Goal: Transaction & Acquisition: Purchase product/service

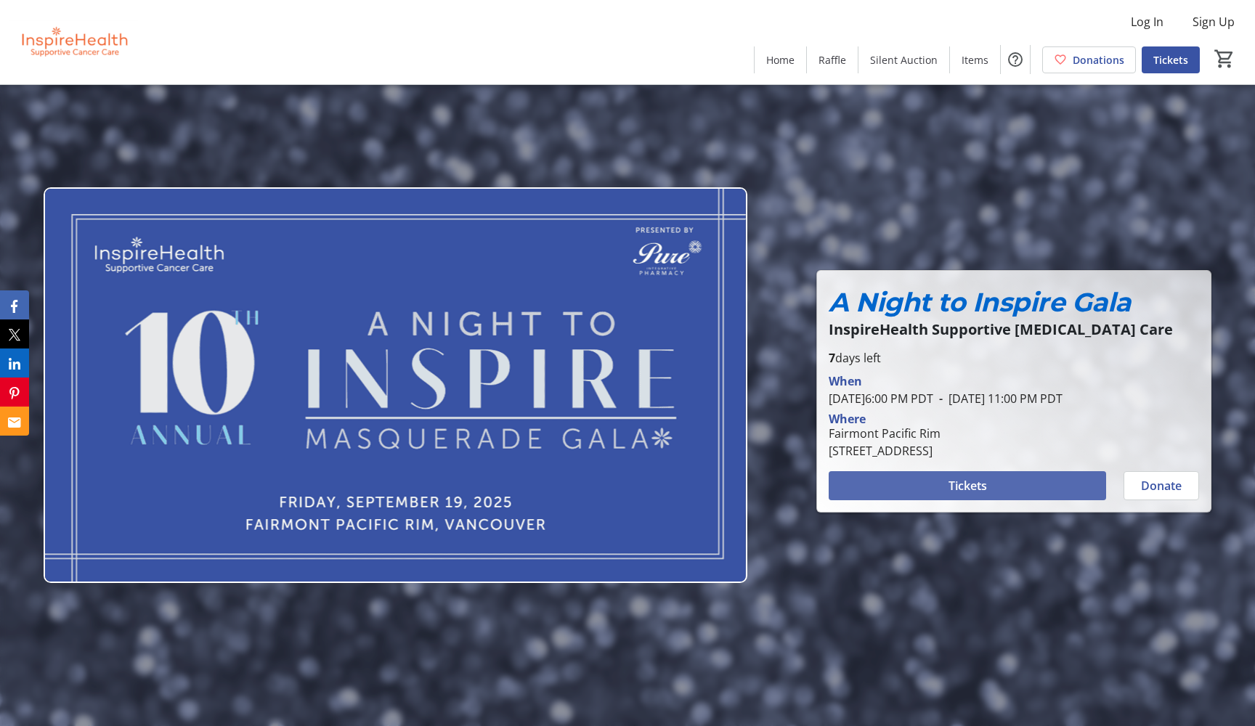
click at [970, 487] on span "Tickets" at bounding box center [968, 485] width 38 height 17
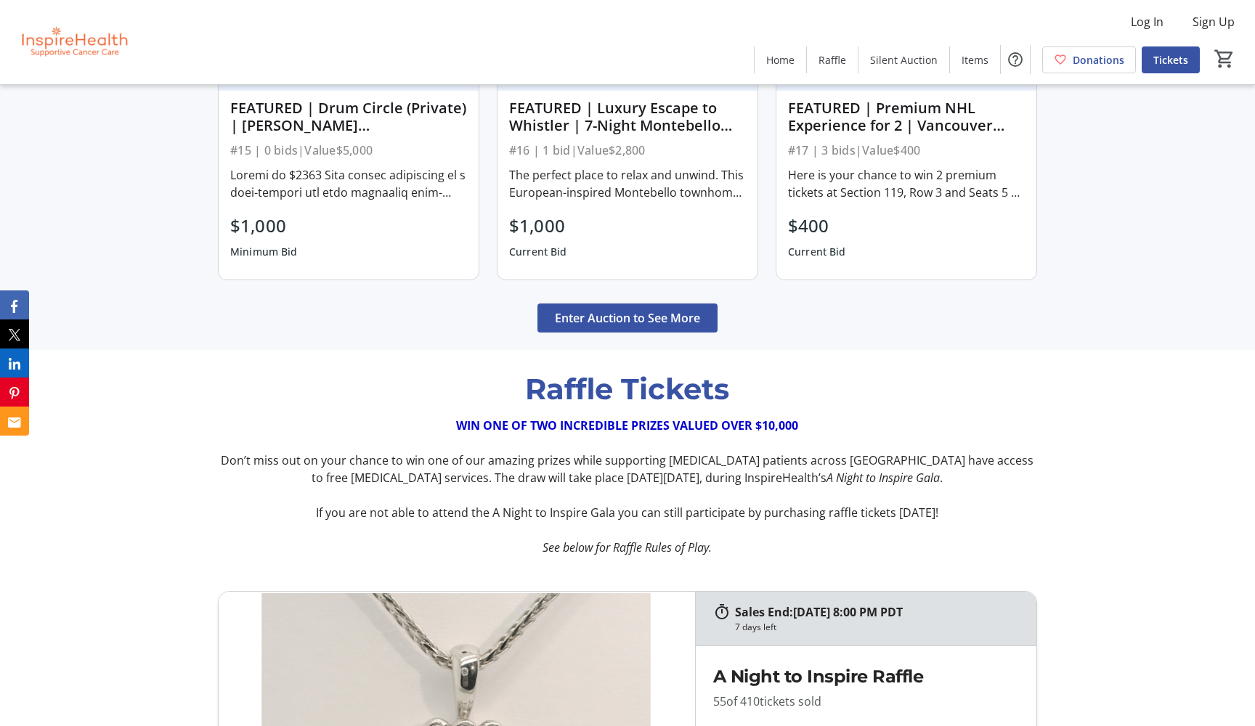
scroll to position [1559, 0]
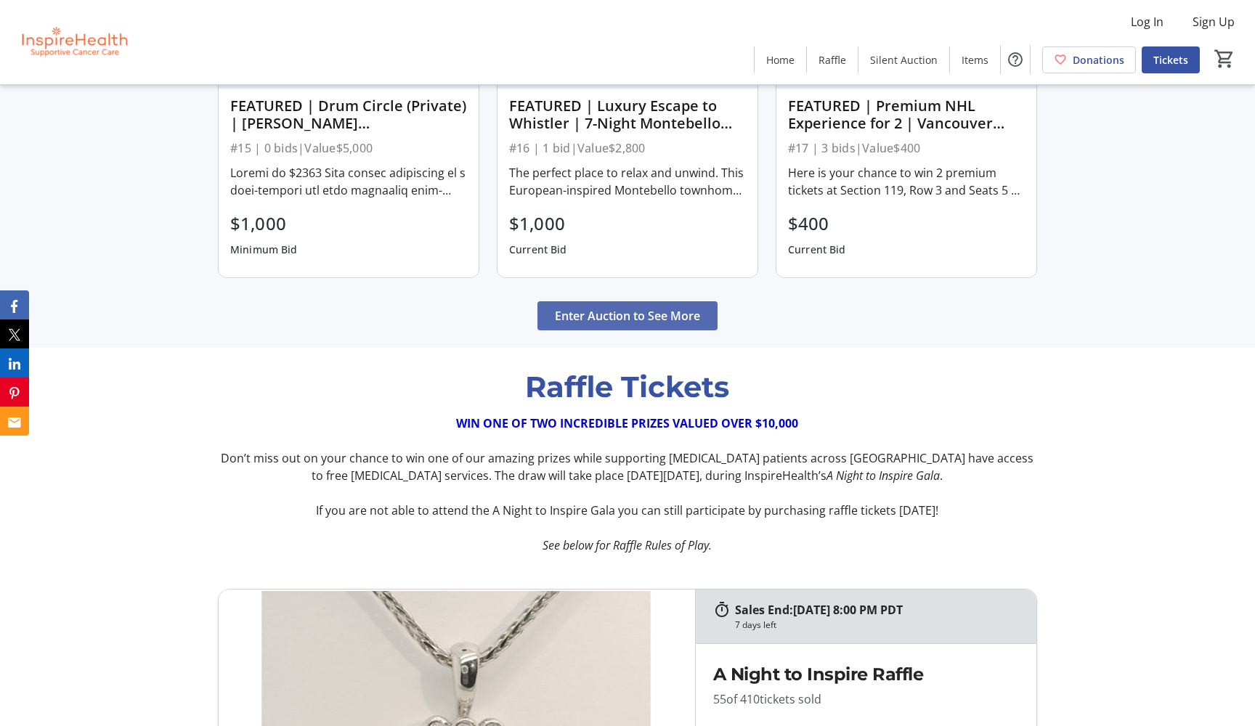
click at [574, 323] on span "Enter Auction to See More" at bounding box center [627, 315] width 145 height 17
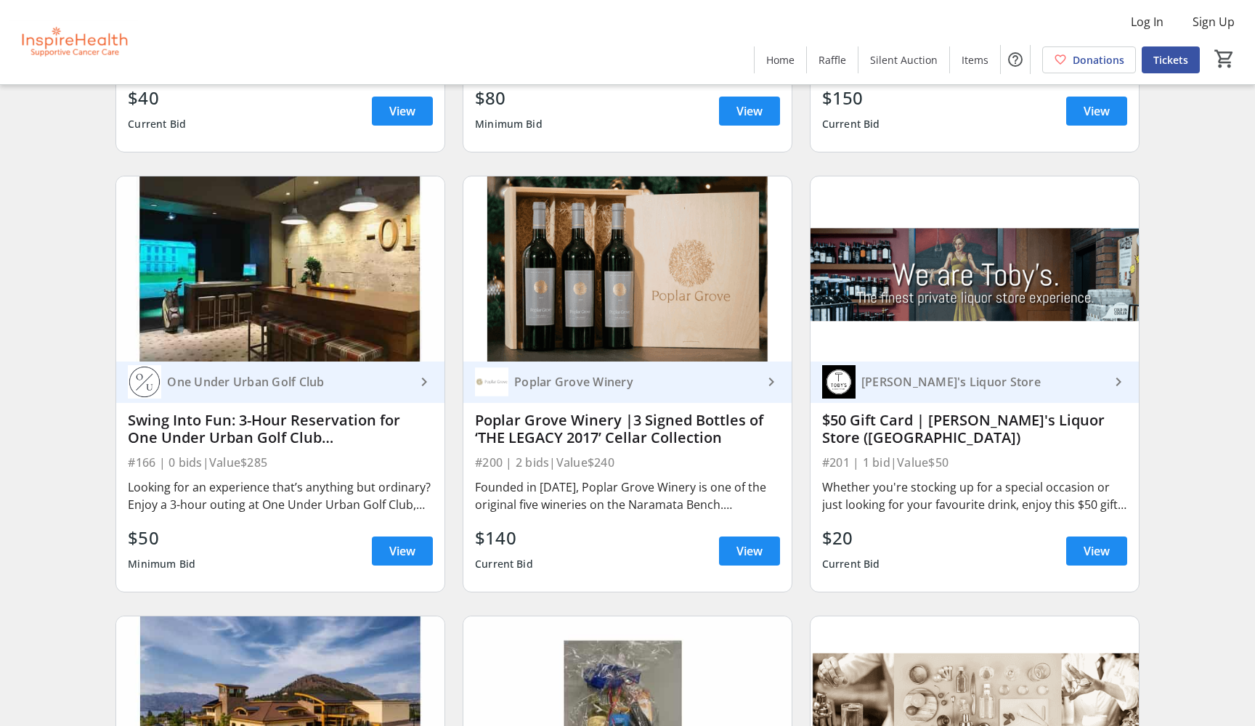
scroll to position [5750, 0]
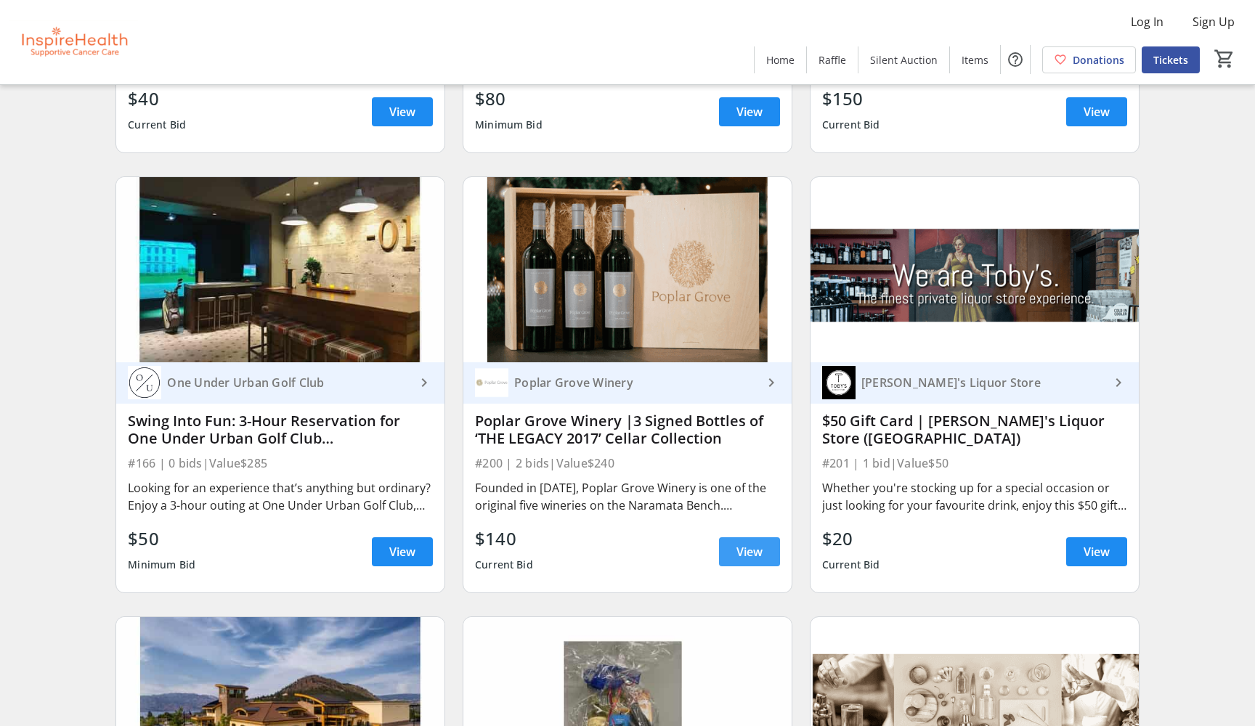
click at [737, 548] on span "View" at bounding box center [750, 551] width 26 height 17
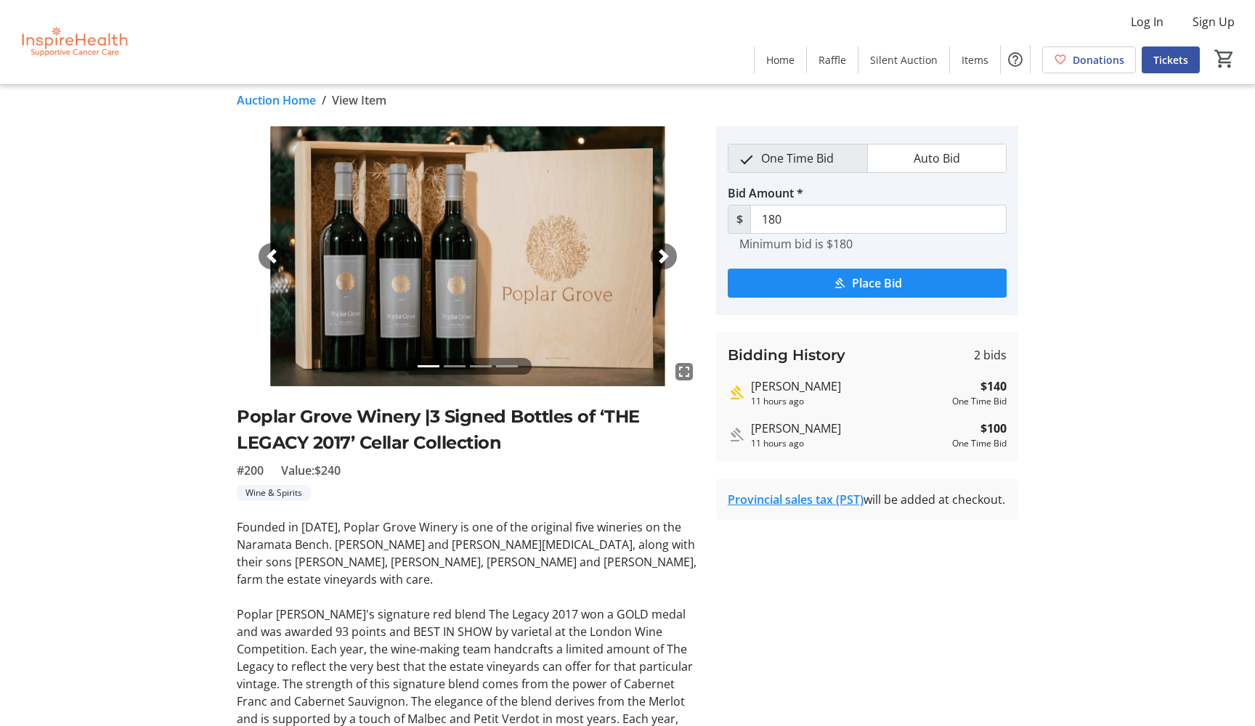
scroll to position [10, 0]
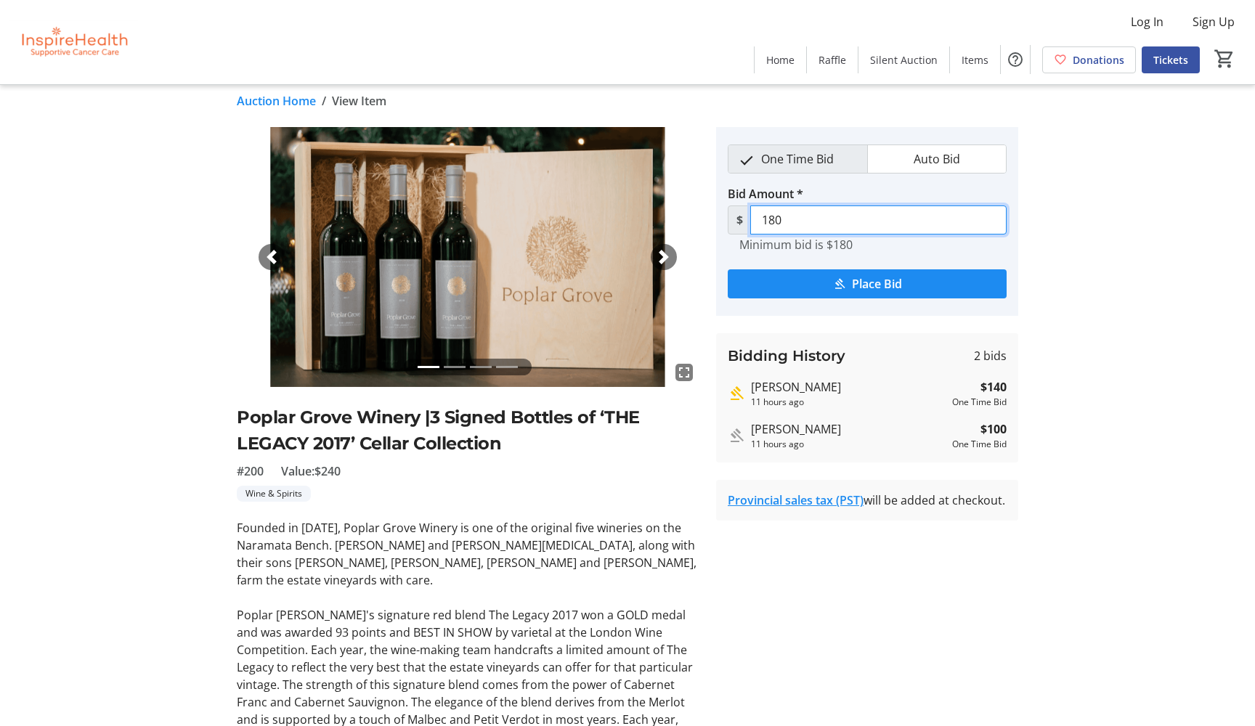
click at [931, 219] on input "180" at bounding box center [878, 220] width 256 height 29
type input "1"
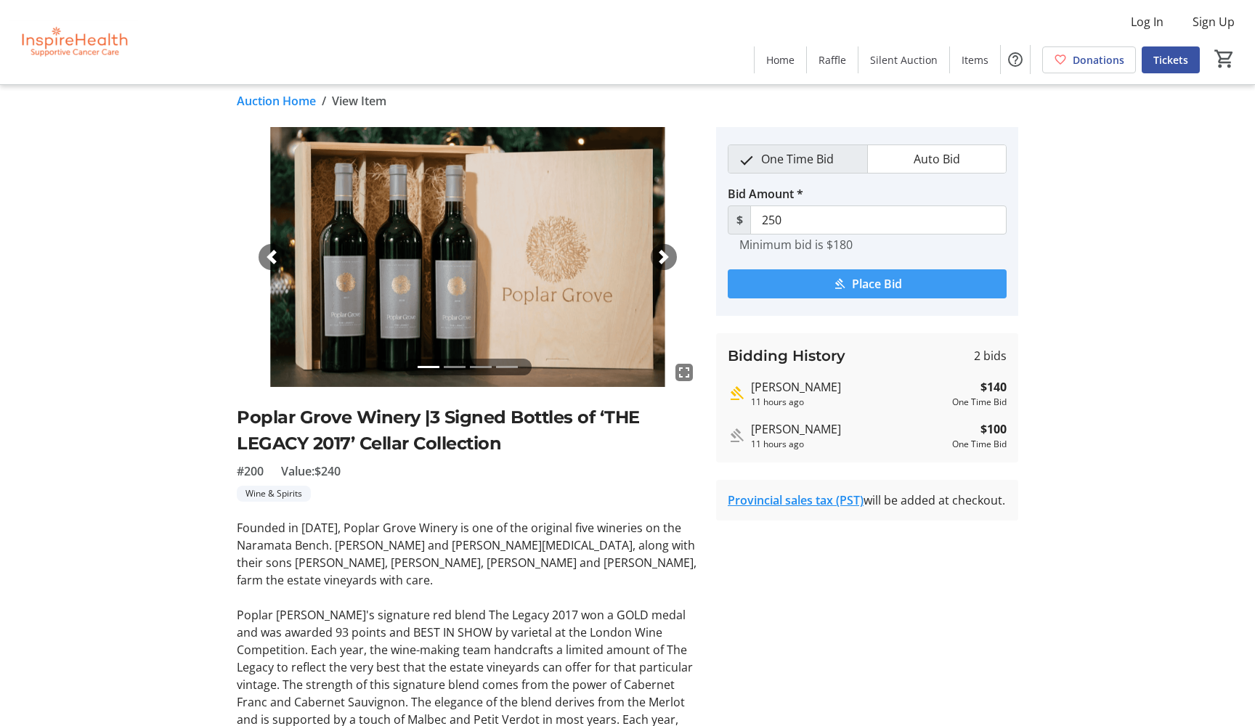
click at [953, 285] on span "submit" at bounding box center [867, 284] width 279 height 35
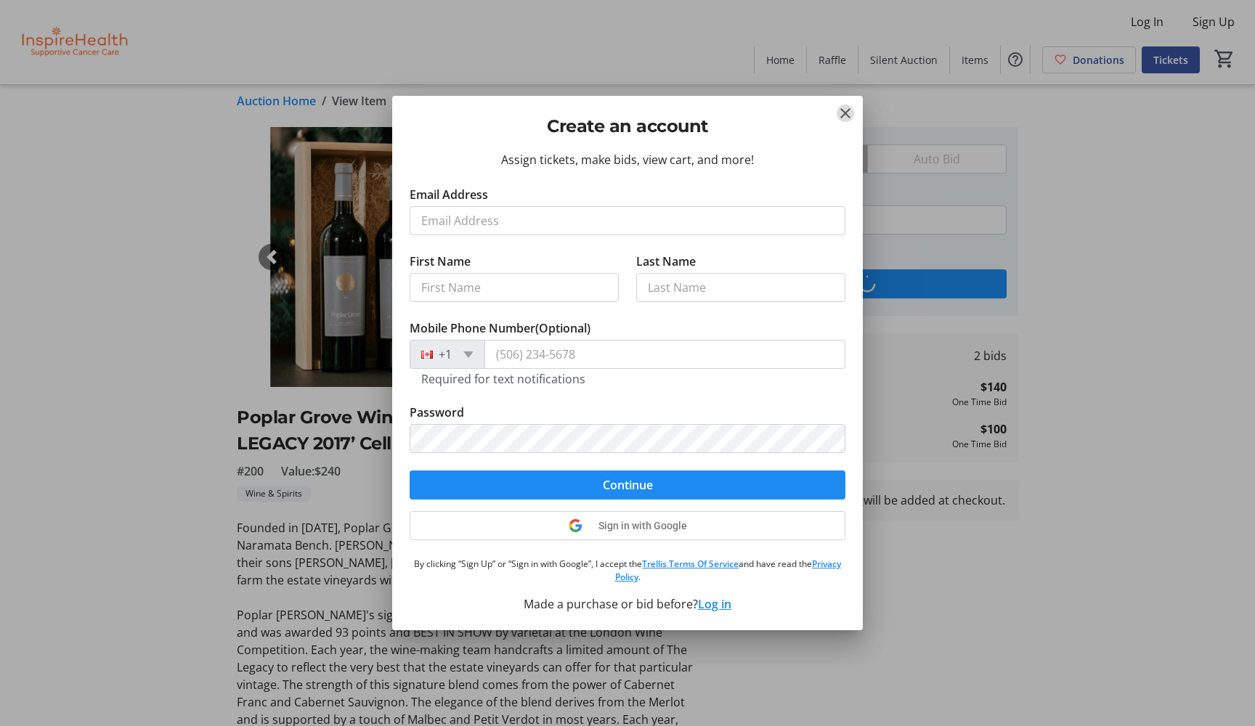
click at [844, 108] on mat-icon "Close" at bounding box center [845, 113] width 17 height 17
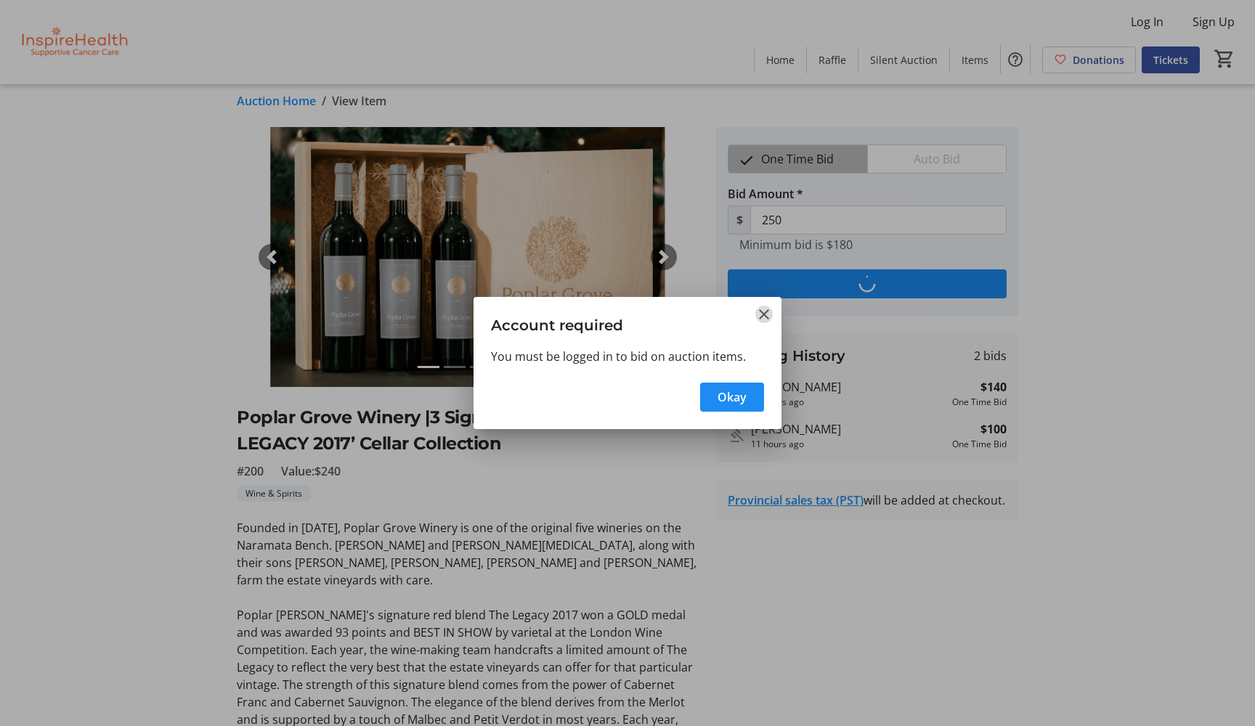
click at [766, 310] on mat-icon "Close" at bounding box center [763, 314] width 17 height 17
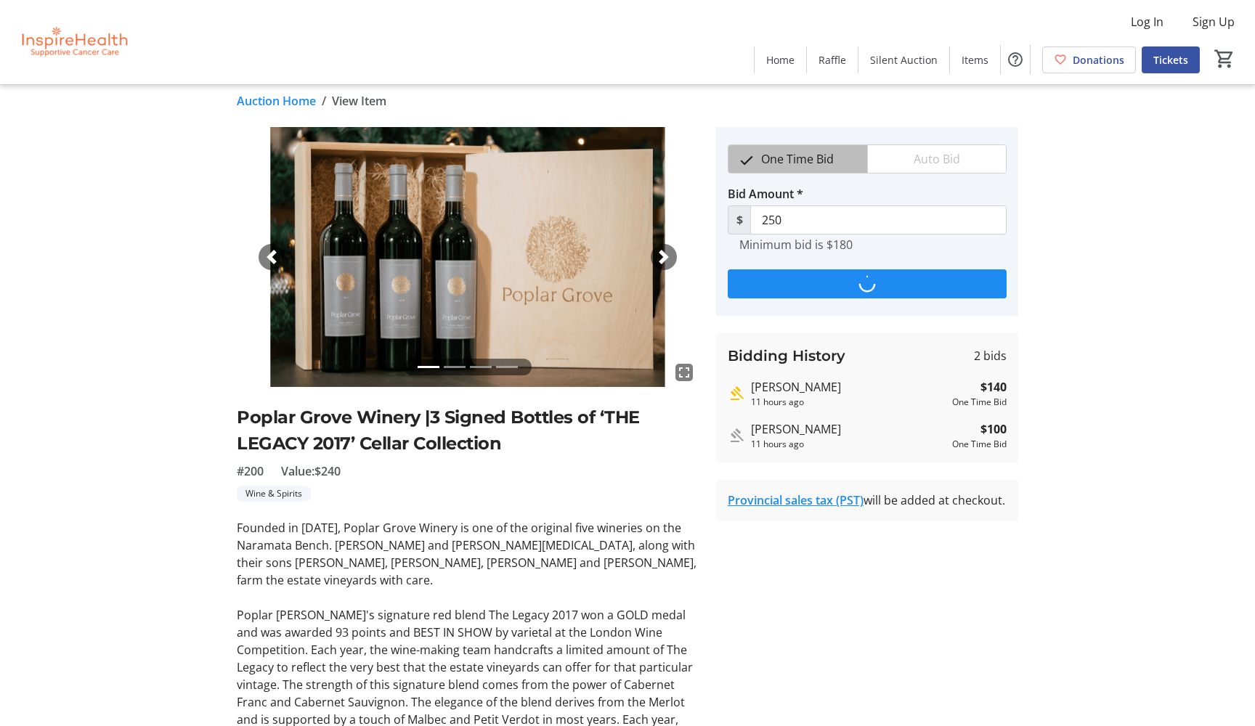
scroll to position [10, 0]
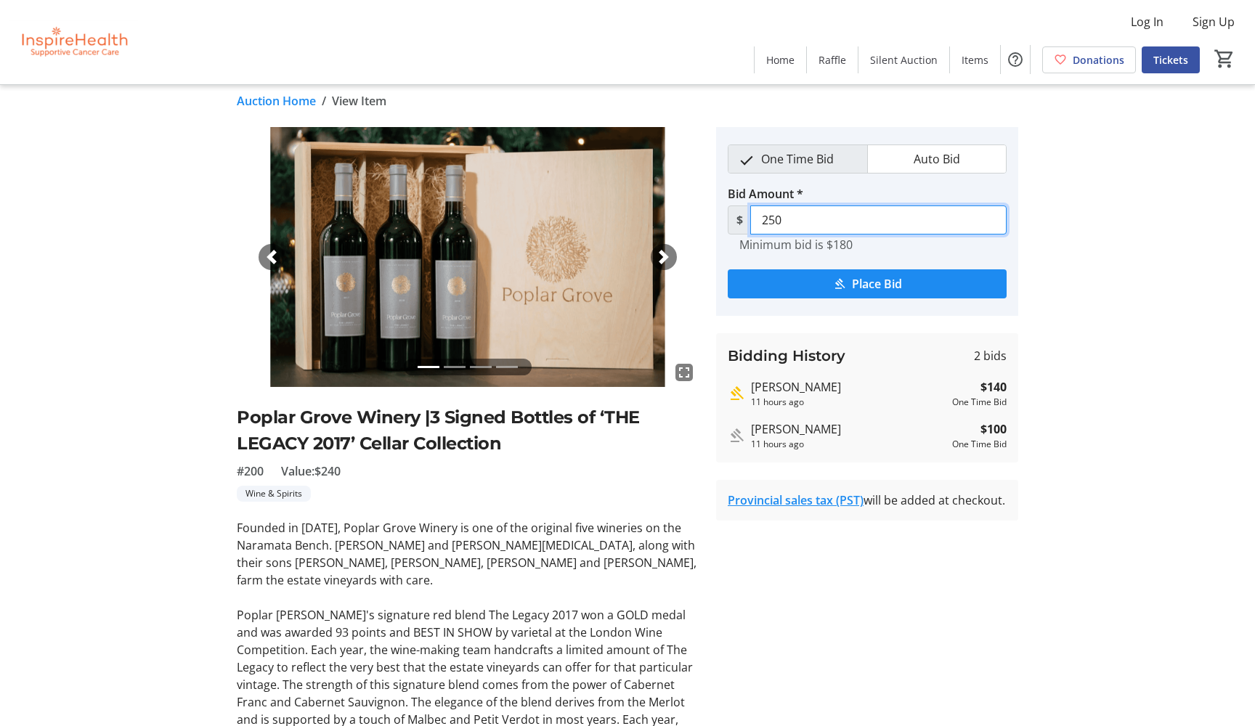
click at [794, 222] on input "250" at bounding box center [878, 220] width 256 height 29
type input "2"
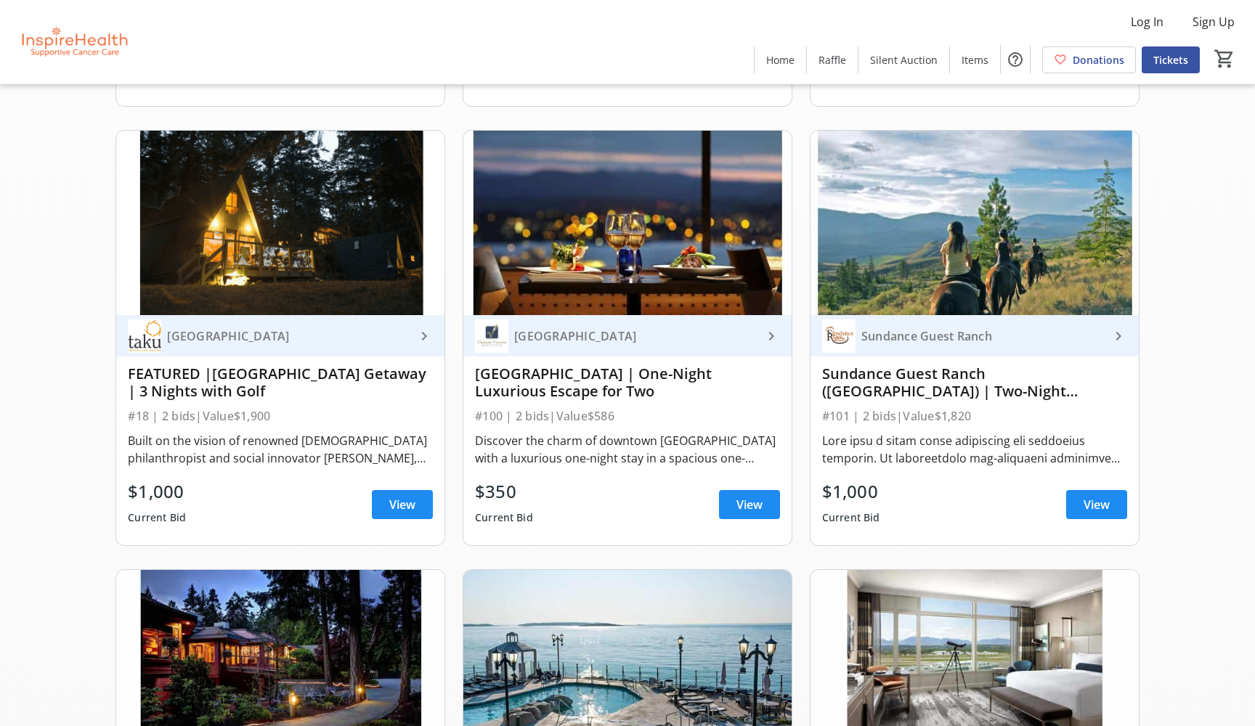
scroll to position [940, 0]
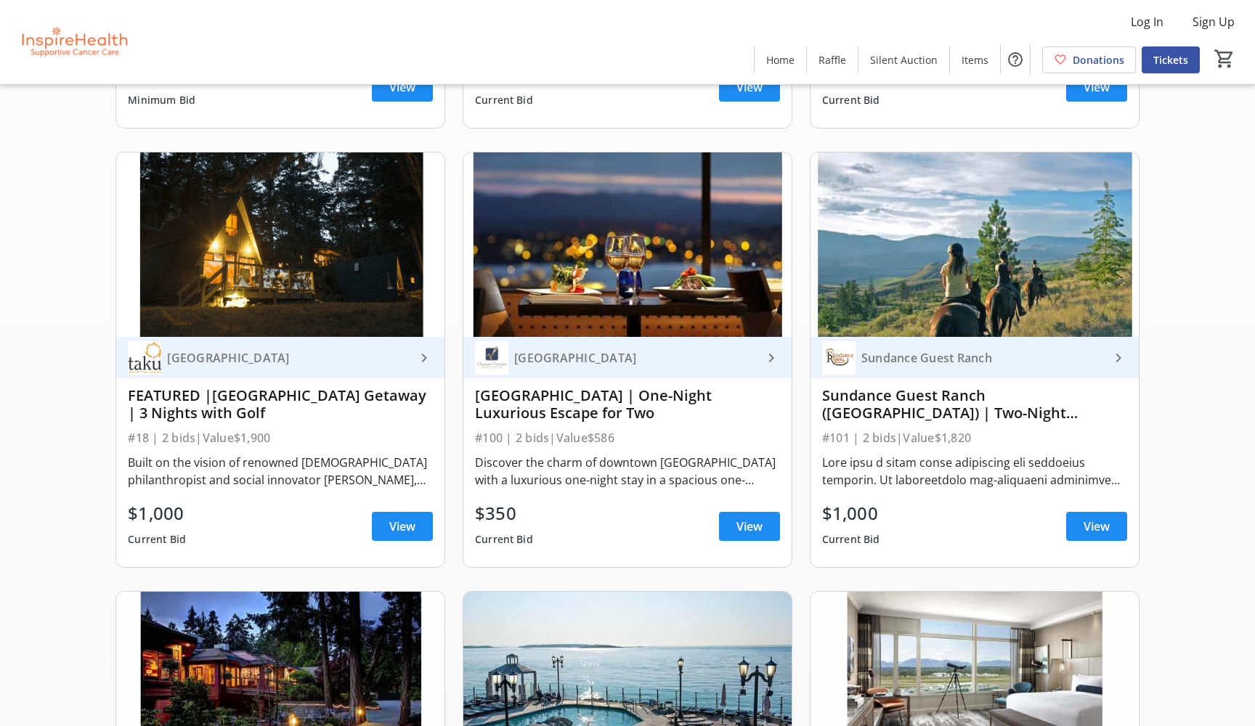
click at [545, 516] on div "$350 Current Bid View" at bounding box center [627, 526] width 305 height 52
click at [743, 524] on span "View" at bounding box center [750, 526] width 26 height 17
